Goal: Obtain resource: Obtain resource

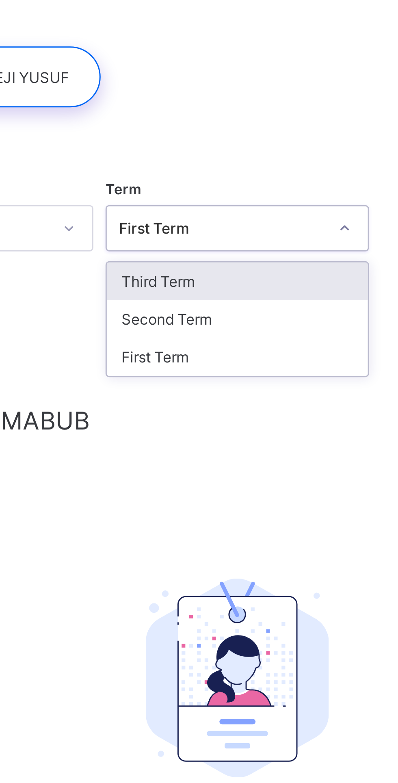
click at [241, 132] on div "Third Term" at bounding box center [247, 131] width 87 height 13
click at [236, 133] on div "Third Term" at bounding box center [247, 131] width 87 height 13
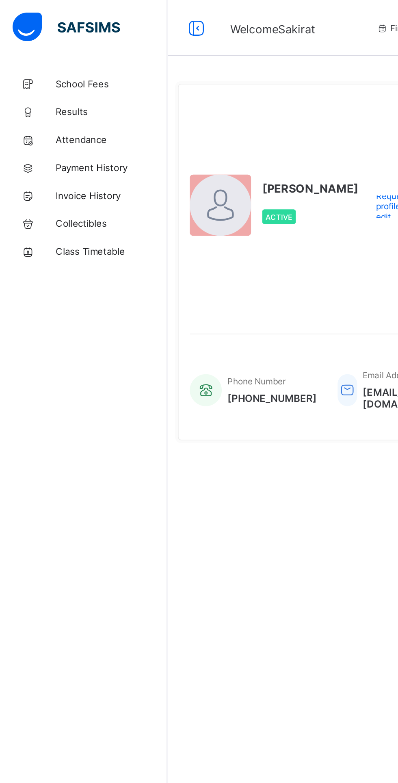
click at [61, 63] on span "Results" at bounding box center [65, 65] width 65 height 7
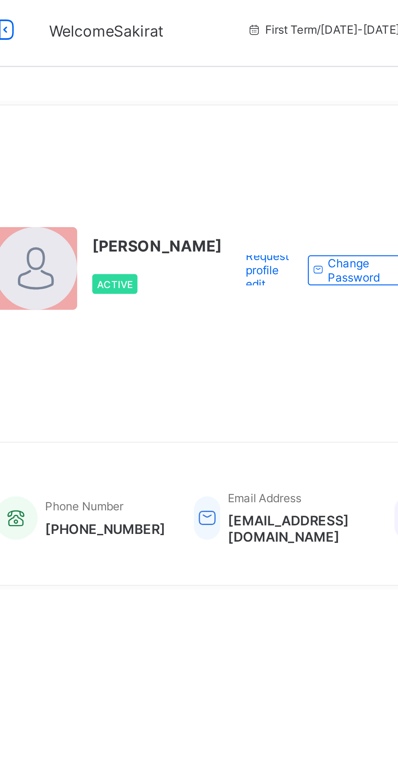
click at [245, 18] on span "First Term / [DATE]-[DATE]" at bounding box center [252, 16] width 66 height 6
click at [237, 15] on span "First Term / [DATE]-[DATE]" at bounding box center [252, 16] width 66 height 6
click at [233, 15] on span "First Term / [DATE]-[DATE]" at bounding box center [252, 16] width 66 height 6
click at [235, 16] on span "First Term / 2025-2026" at bounding box center [252, 16] width 66 height 6
click at [257, 14] on div "First Term / 2025-2026" at bounding box center [252, 16] width 121 height 33
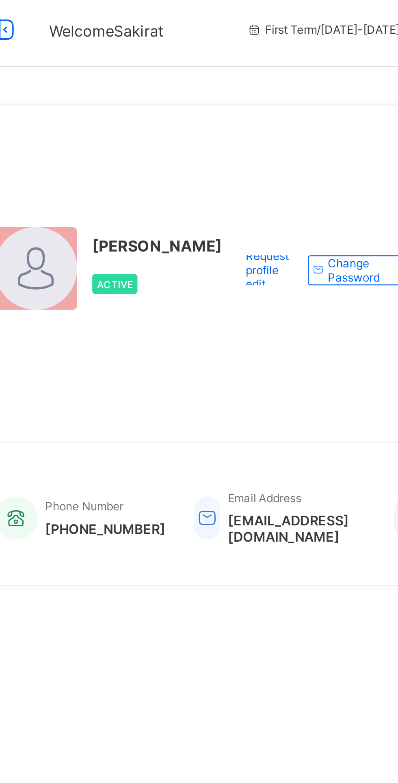
click at [254, 13] on div "First Term / 2025-2026" at bounding box center [252, 16] width 121 height 33
click at [259, 17] on div "First Term / 2025-2026" at bounding box center [252, 16] width 121 height 33
click at [234, 15] on span "First Term / 2025-2026" at bounding box center [252, 16] width 66 height 6
click at [213, 21] on div "First Term / 2025-2026" at bounding box center [252, 16] width 121 height 33
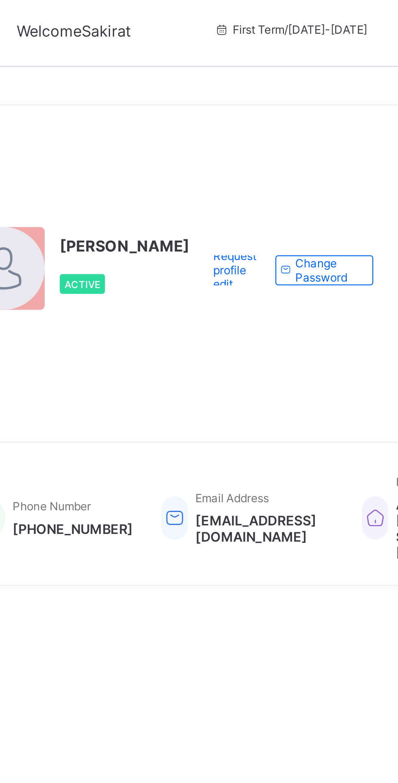
click at [233, 17] on span "First Term / 2025-2026" at bounding box center [252, 16] width 66 height 6
click at [245, 13] on span "First Term / 2025-2026" at bounding box center [252, 16] width 66 height 6
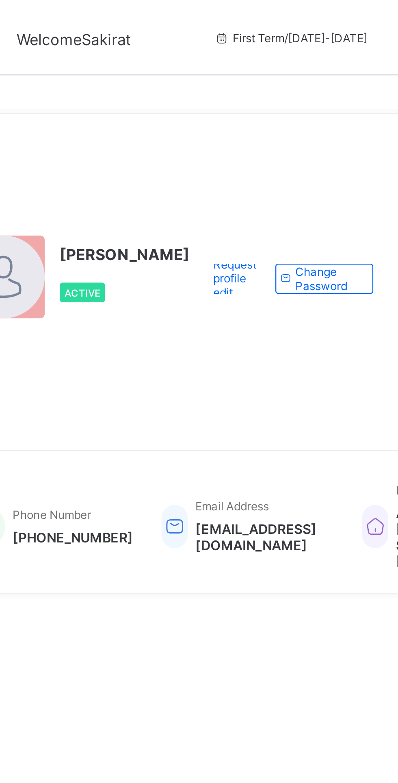
click at [244, 29] on div "First Term / 2025-2026" at bounding box center [252, 16] width 121 height 33
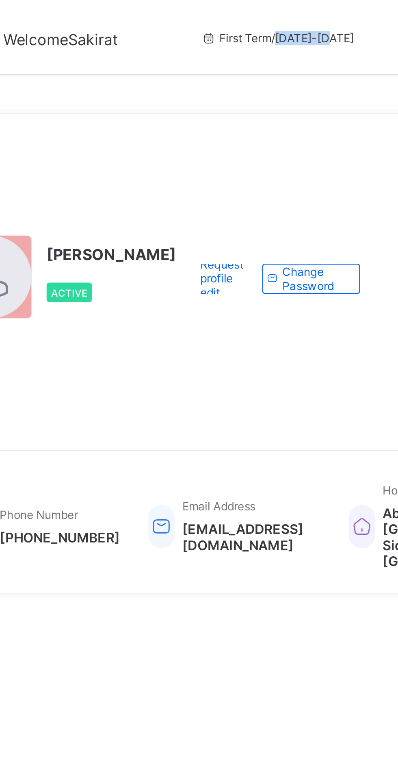
click at [224, 16] on span "First Term / 2025-2026" at bounding box center [252, 16] width 66 height 6
click at [239, 16] on span "First Term / 2025-2026" at bounding box center [252, 16] width 66 height 6
click at [246, 18] on span "First Term / 2025-2026" at bounding box center [252, 16] width 66 height 6
click at [223, 24] on div "First Term / 2025-2026" at bounding box center [252, 16] width 121 height 33
click at [228, 14] on span "First Term / 2025-2026" at bounding box center [252, 16] width 66 height 6
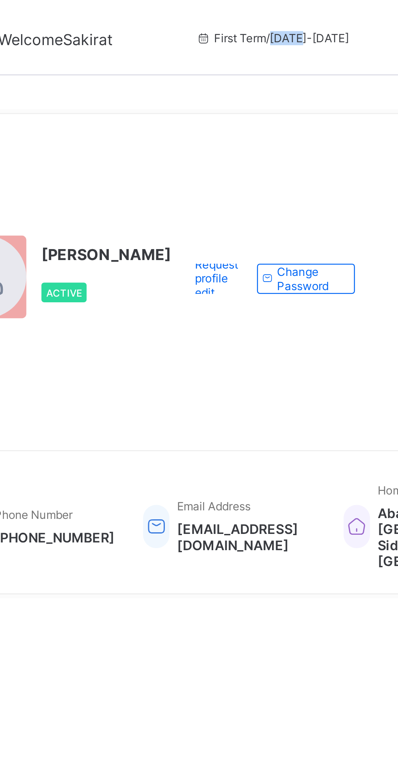
click at [235, 60] on div "Request profile edit Change email Change Password" at bounding box center [252, 120] width 79 height 129
click at [256, 18] on div "First Term / 2025-2026" at bounding box center [252, 16] width 121 height 33
click at [242, 13] on div "First Term / 2025-2026" at bounding box center [252, 16] width 121 height 33
click at [227, 18] on span "First Term / 2025-2026" at bounding box center [252, 16] width 66 height 6
click at [223, 22] on div "First Term / 2025-2026" at bounding box center [252, 16] width 121 height 33
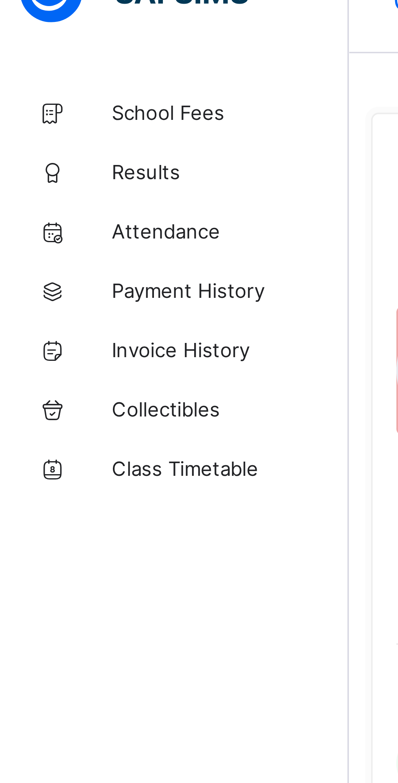
click at [45, 64] on span "Results" at bounding box center [65, 65] width 65 height 7
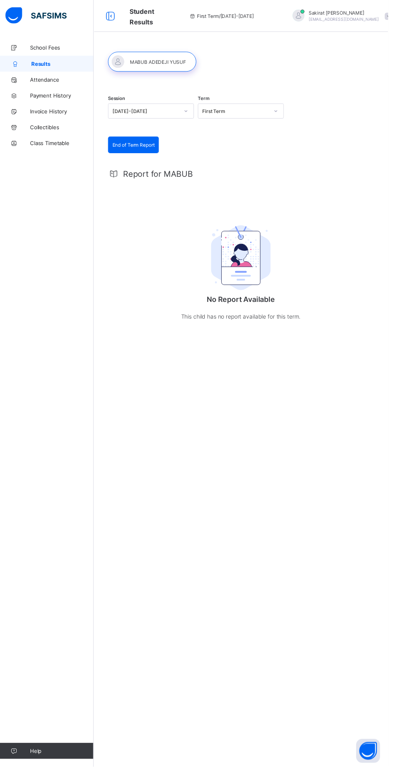
click at [165, 183] on div "Report for MABUB No Report Available This child has no report available for thi…" at bounding box center [248, 257] width 272 height 184
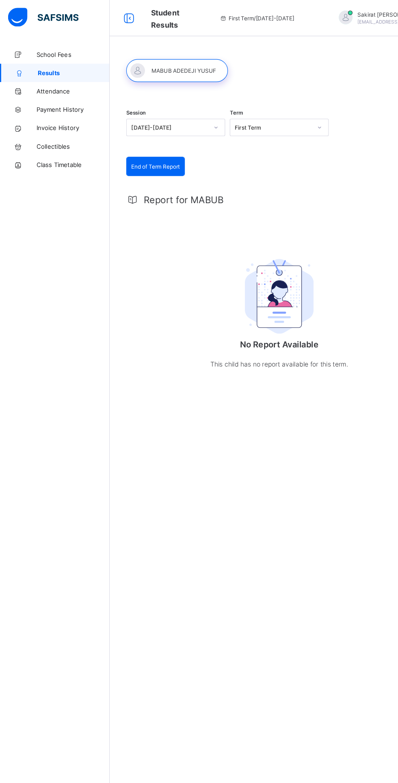
click at [148, 148] on span "End of Term Report" at bounding box center [138, 148] width 43 height 6
click at [164, 174] on span "Report for MABUB" at bounding box center [163, 178] width 71 height 10
click at [178, 179] on span "Report for MABUB" at bounding box center [163, 178] width 71 height 10
click at [155, 197] on div "Report for MABUB No Report Available This child has no report available for thi…" at bounding box center [248, 257] width 272 height 184
click at [229, 27] on div "First Term / 2025-2026" at bounding box center [227, 16] width 121 height 33
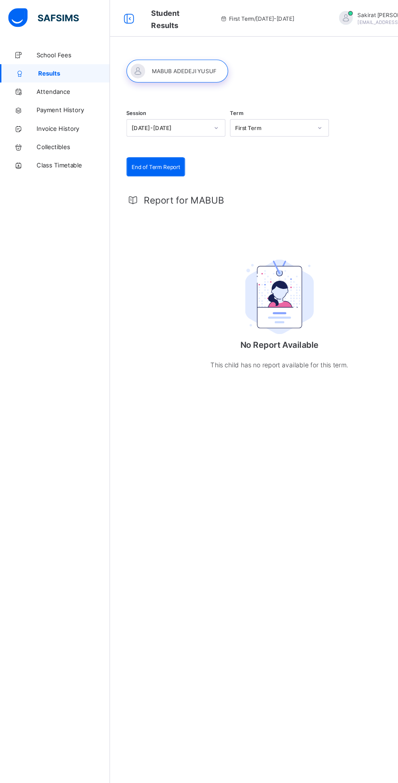
click at [235, 15] on span "First Term / 2025-2026" at bounding box center [228, 16] width 66 height 6
click at [260, 283] on img at bounding box center [247, 263] width 61 height 67
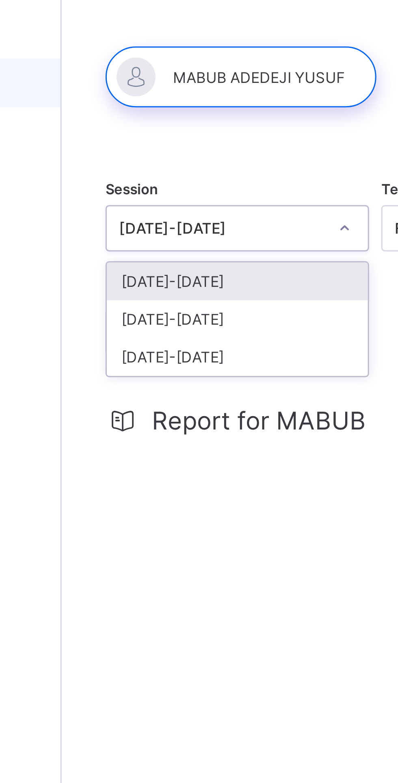
click at [152, 146] on div "2024-2025" at bounding box center [156, 143] width 87 height 13
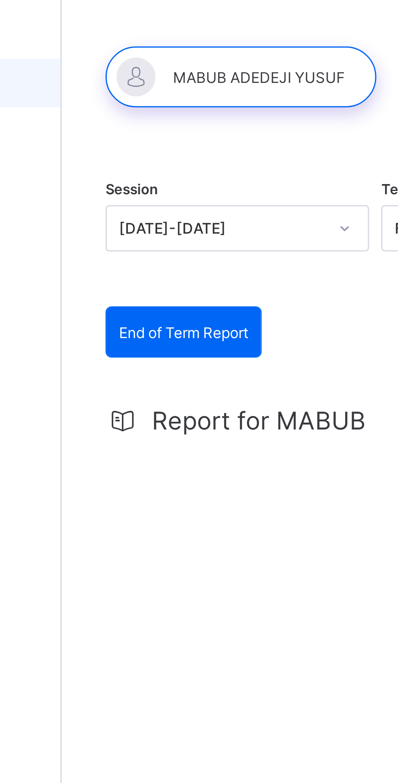
click at [157, 183] on div "Report for MABUB No Report Available This child has no report available for thi…" at bounding box center [248, 257] width 272 height 184
click at [147, 149] on span "End of Term Report" at bounding box center [138, 148] width 43 height 6
click at [165, 183] on div "Report for MABUB No Report Available This child has no report available for thi…" at bounding box center [248, 257] width 272 height 184
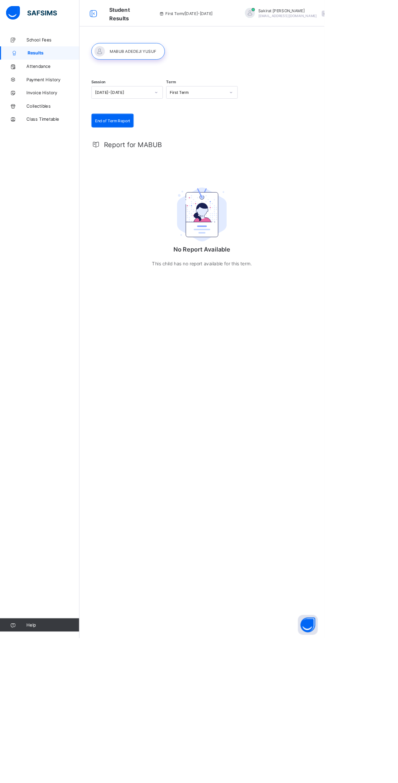
click at [263, 269] on img at bounding box center [247, 263] width 61 height 67
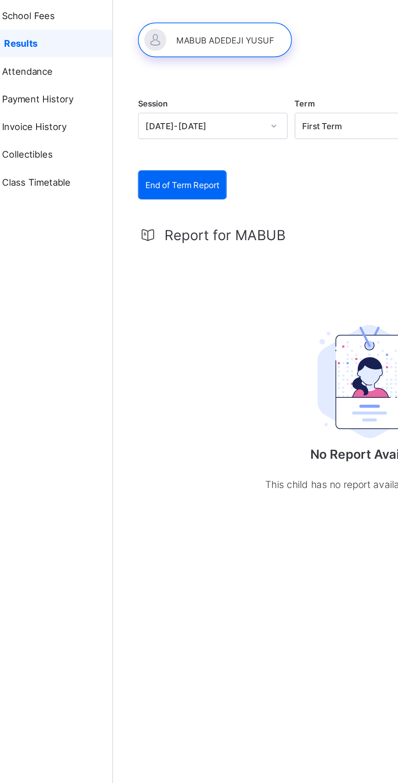
click at [44, 184] on div "School Fees Results Attendance Payment History Invoice History Collectibles Cla…" at bounding box center [49, 408] width 98 height 751
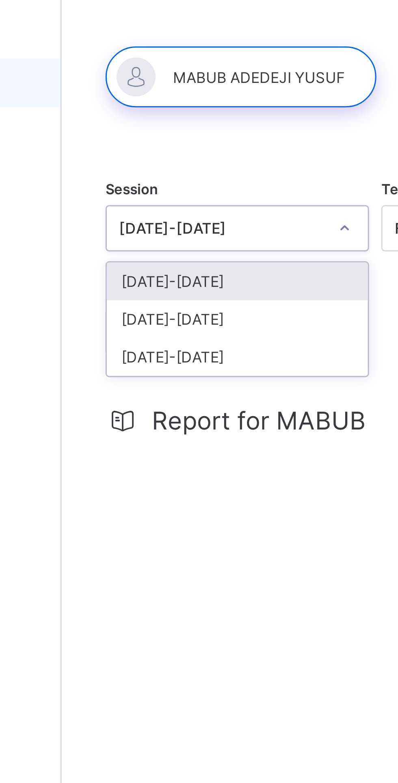
click at [141, 145] on div "[DATE]-[DATE]" at bounding box center [156, 143] width 87 height 13
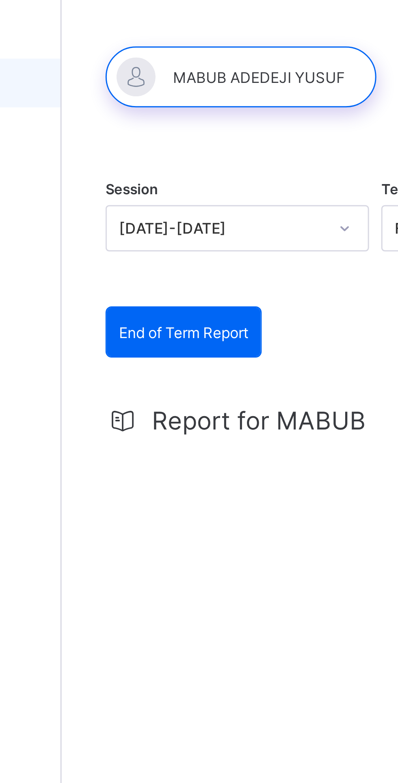
click at [180, 61] on div at bounding box center [157, 63] width 90 height 20
click at [139, 165] on div "Report for MABUB No Report Available This child has no report available for thi…" at bounding box center [248, 257] width 272 height 184
click at [148, 150] on span "End of Term Report" at bounding box center [138, 148] width 43 height 6
click at [139, 149] on span "End of Term Report" at bounding box center [138, 148] width 43 height 6
click at [126, 148] on span "End of Term Report" at bounding box center [138, 148] width 43 height 6
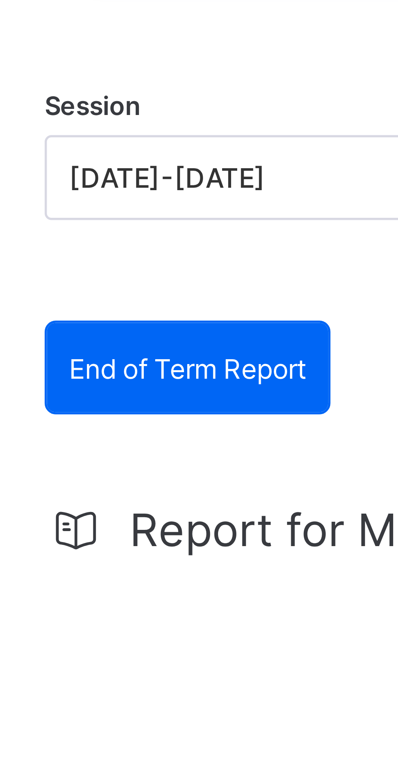
click at [161, 141] on div "End of Term Report" at bounding box center [138, 148] width 51 height 16
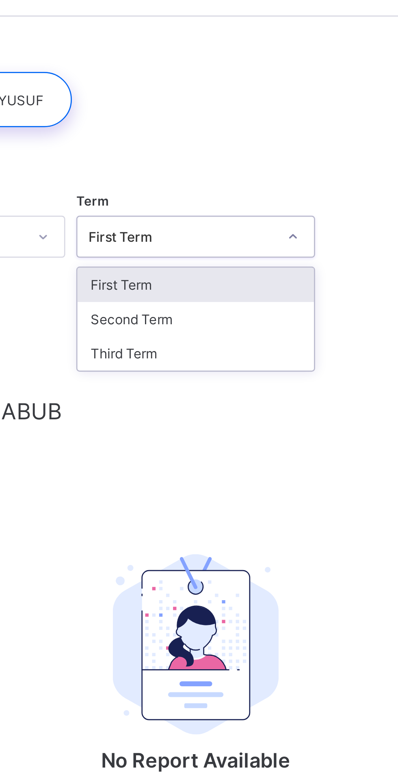
click at [230, 160] on div "Third Term" at bounding box center [247, 156] width 87 height 13
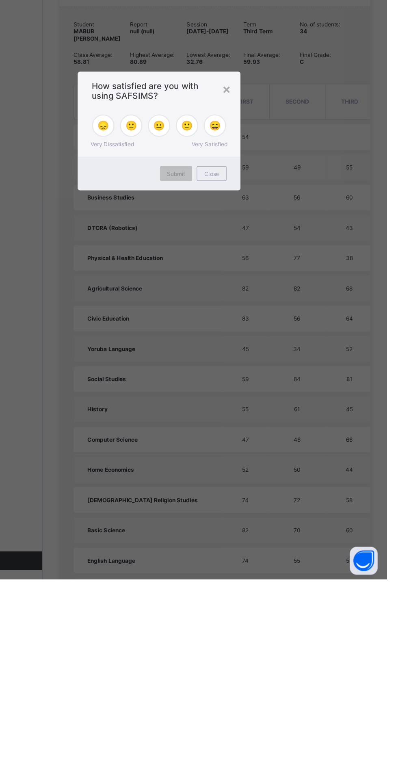
scroll to position [44, 0]
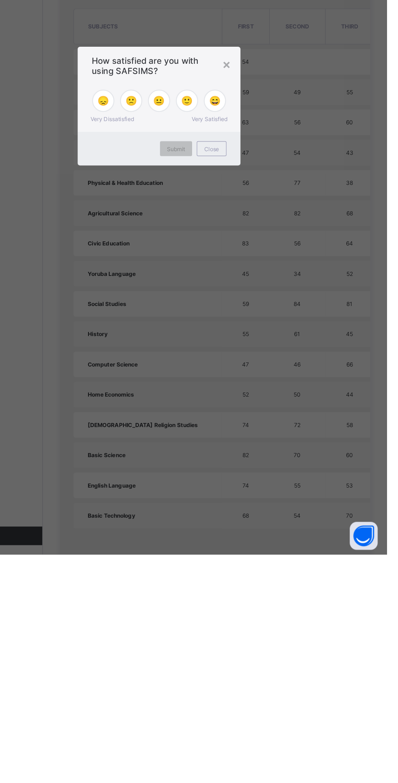
click at [146, 662] on div "× How satisfied are you with using SAFSIMS? 😞 🙁 😐 🙂 😄 Very Dissatisfied Very Sa…" at bounding box center [199, 391] width 398 height 783
click at [146, 665] on div "× How satisfied are you with using SAFSIMS? 😞 🙁 😐 🙂 😄 Very Dissatisfied Very Sa…" at bounding box center [199, 391] width 398 height 783
click at [262, 362] on div "×" at bounding box center [258, 355] width 8 height 14
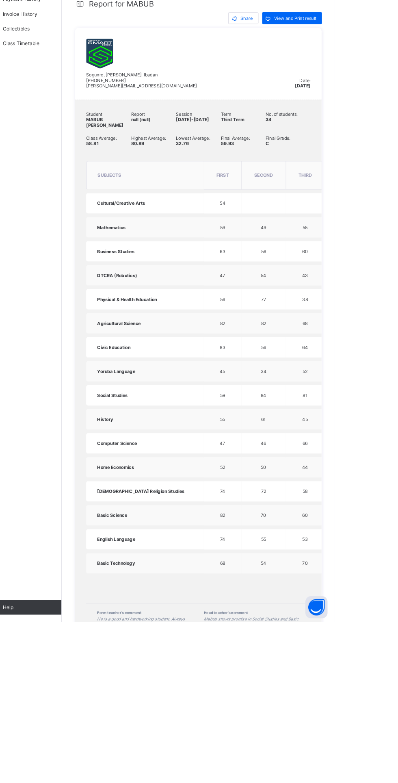
scroll to position [74, 0]
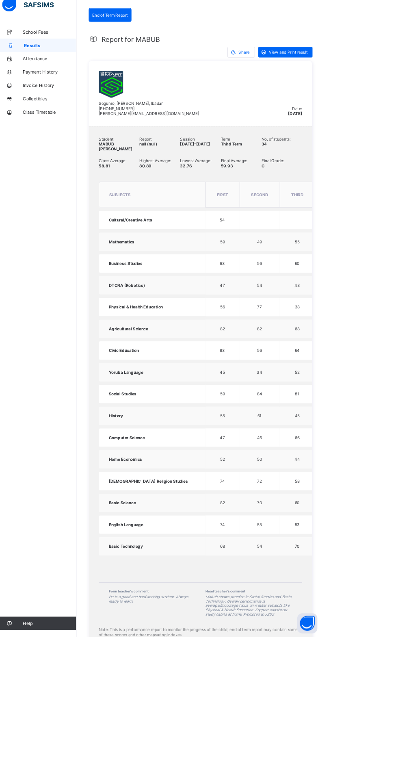
scroll to position [120, 0]
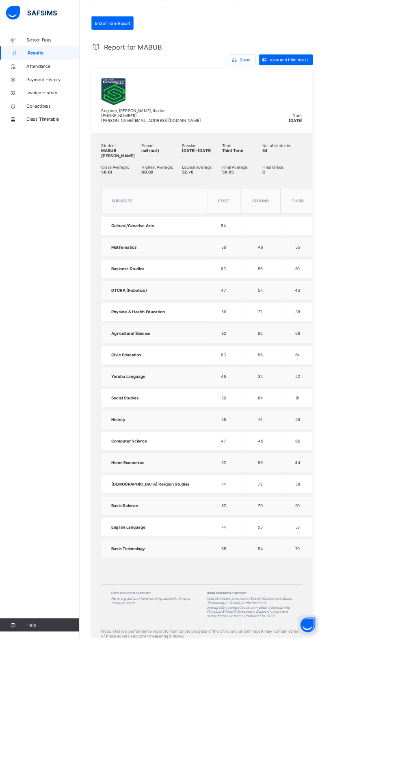
click at [344, 77] on div "View and Print result" at bounding box center [351, 73] width 66 height 13
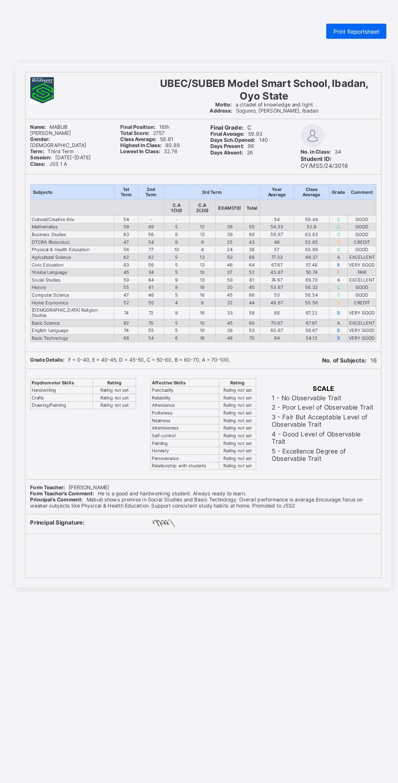
click at [333, 24] on span "Print Reportsheet" at bounding box center [330, 27] width 39 height 6
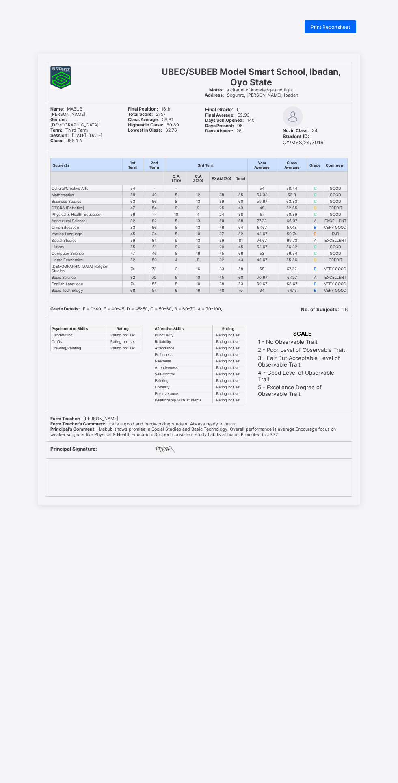
scroll to position [0, 0]
